Goal: Go to known website: Go to known website

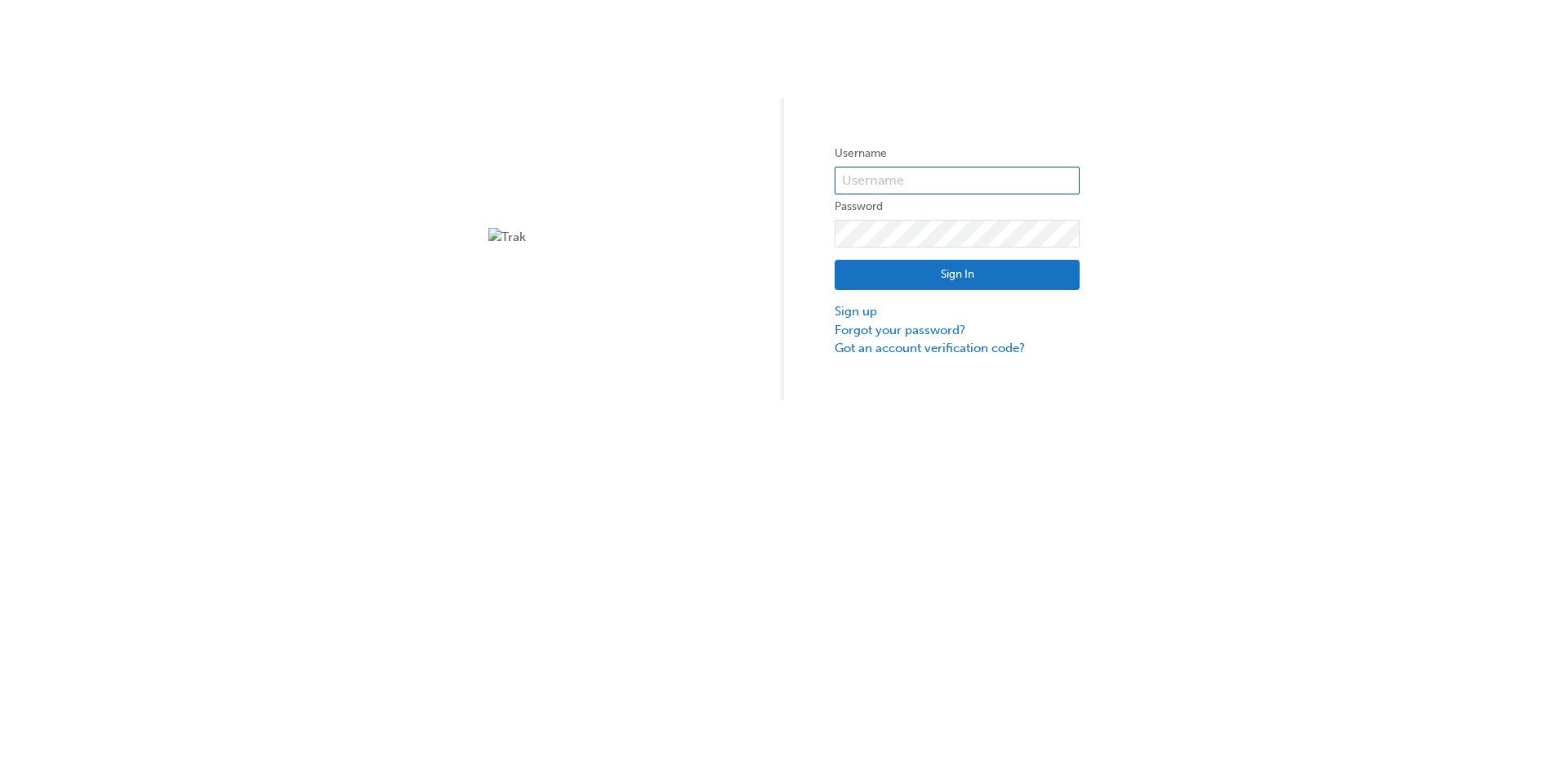
click at [876, 176] on input "text" at bounding box center [957, 180] width 245 height 28
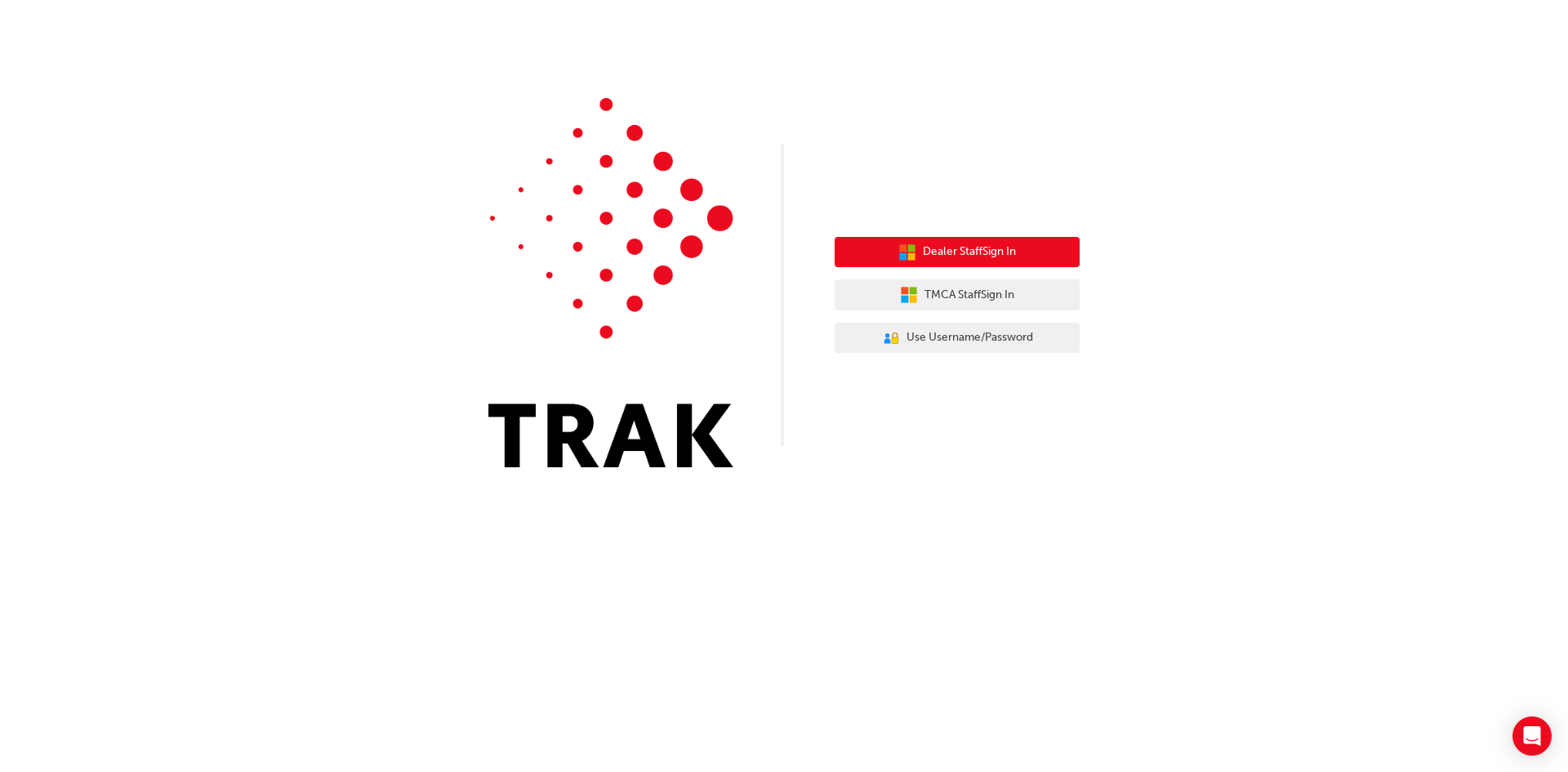
click at [992, 246] on span "Dealer Staff Sign In" at bounding box center [969, 251] width 93 height 19
